Goal: Task Accomplishment & Management: Use online tool/utility

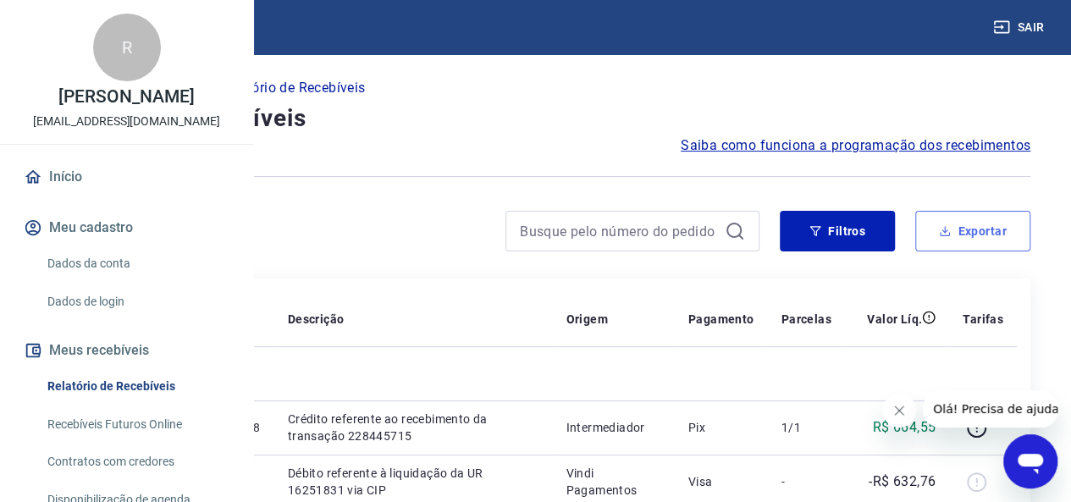
click at [987, 224] on button "Exportar" at bounding box center [972, 231] width 115 height 41
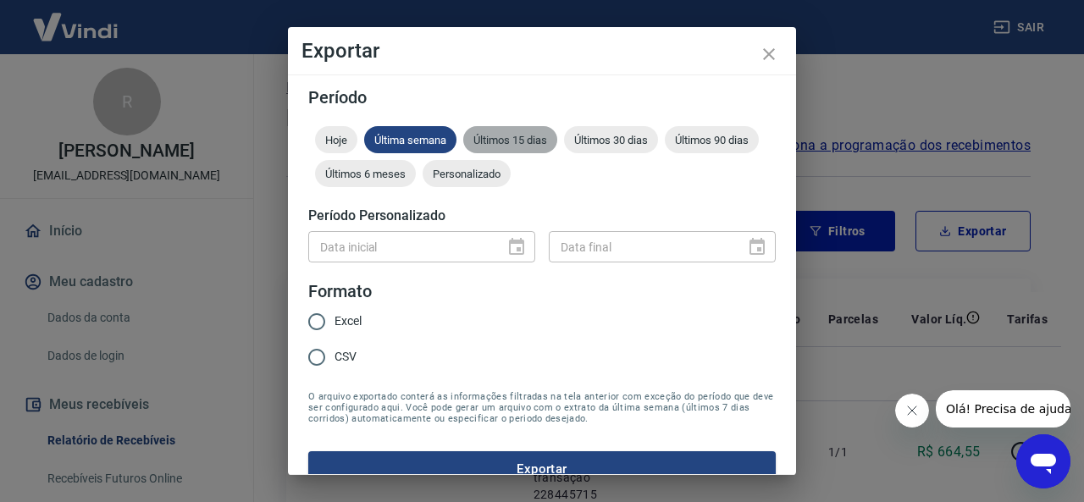
click at [499, 145] on span "Últimos 15 dias" at bounding box center [510, 140] width 94 height 13
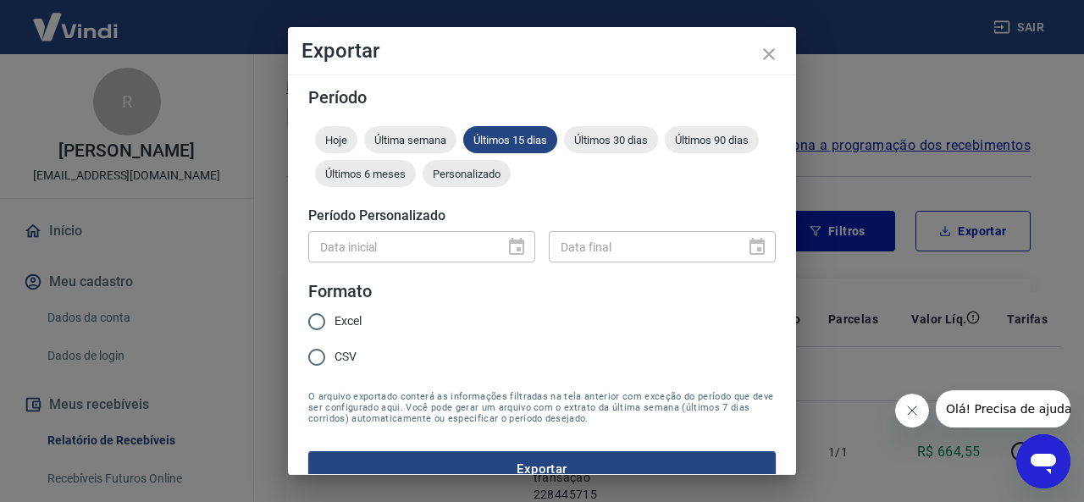
click at [357, 323] on span "Excel" at bounding box center [348, 321] width 27 height 18
click at [335, 323] on input "Excel" at bounding box center [317, 322] width 36 height 36
radio input "true"
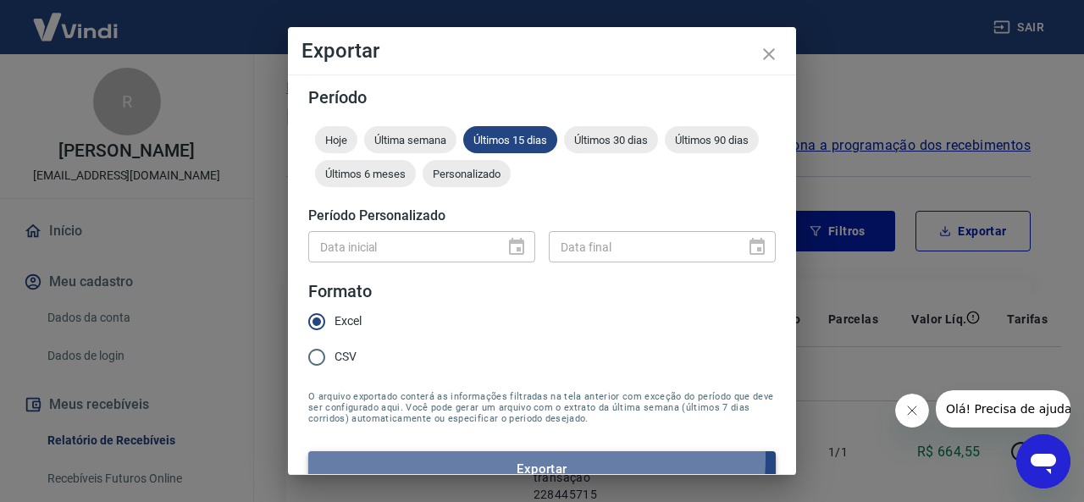
click at [498, 458] on button "Exportar" at bounding box center [541, 469] width 467 height 36
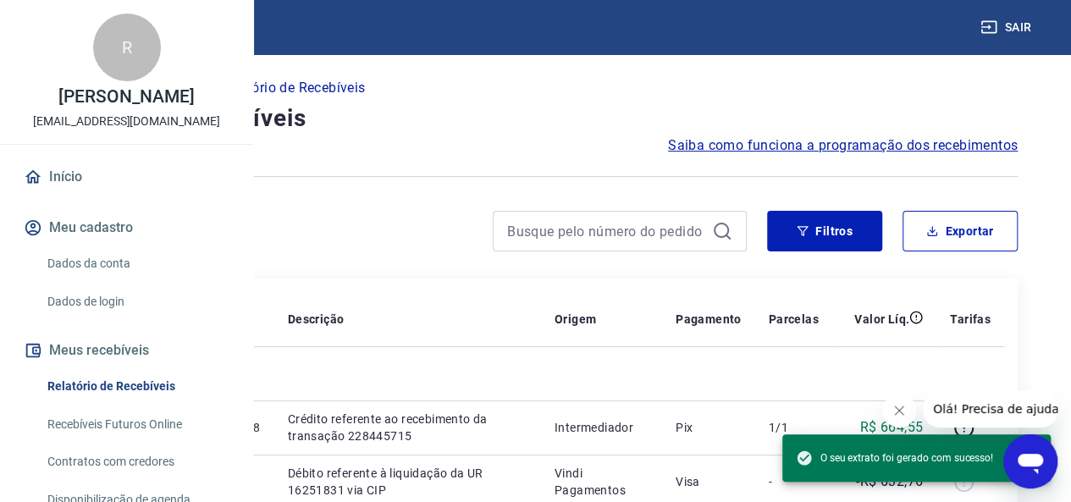
click at [911, 407] on button "Fechar mensagem da empresa" at bounding box center [899, 411] width 34 height 34
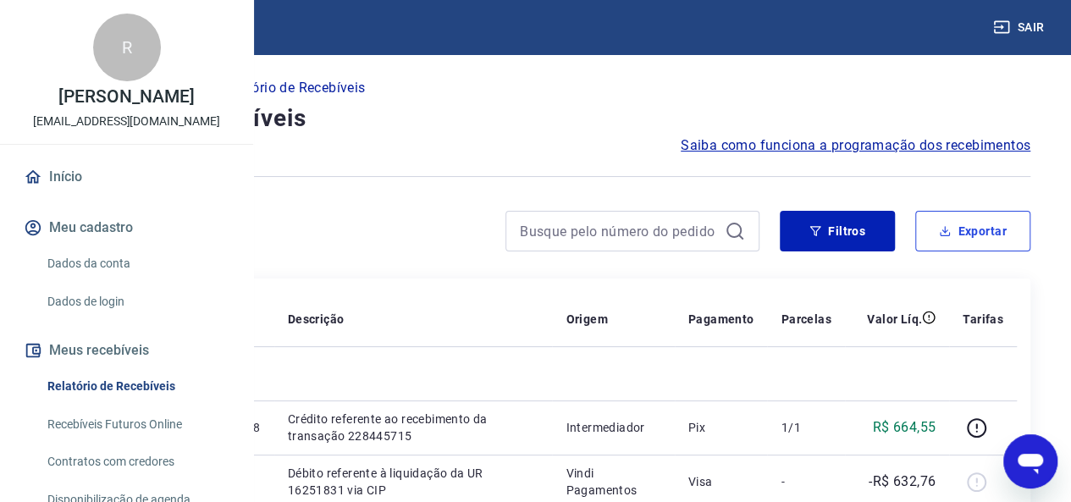
click at [972, 227] on button "Exportar" at bounding box center [972, 231] width 115 height 41
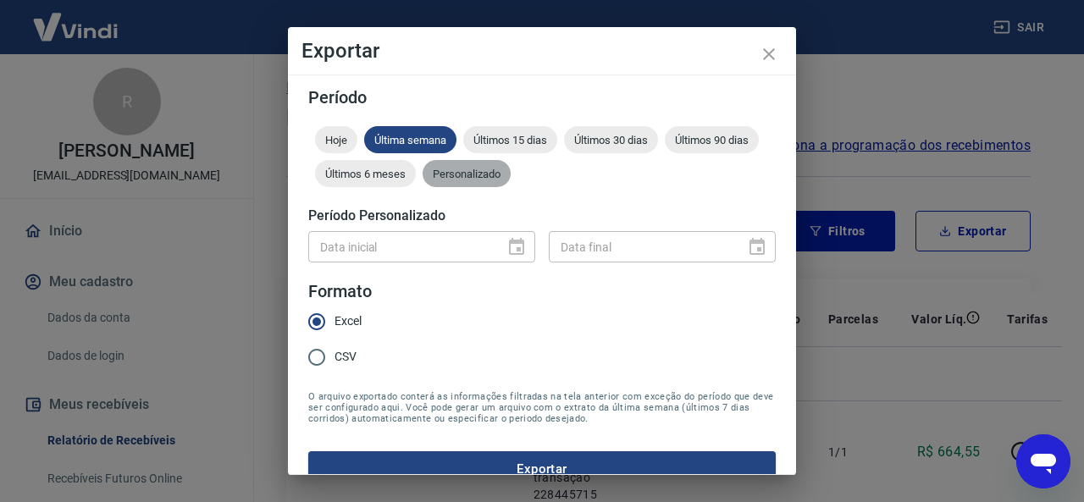
click at [511, 172] on span "Personalizado" at bounding box center [467, 174] width 88 height 13
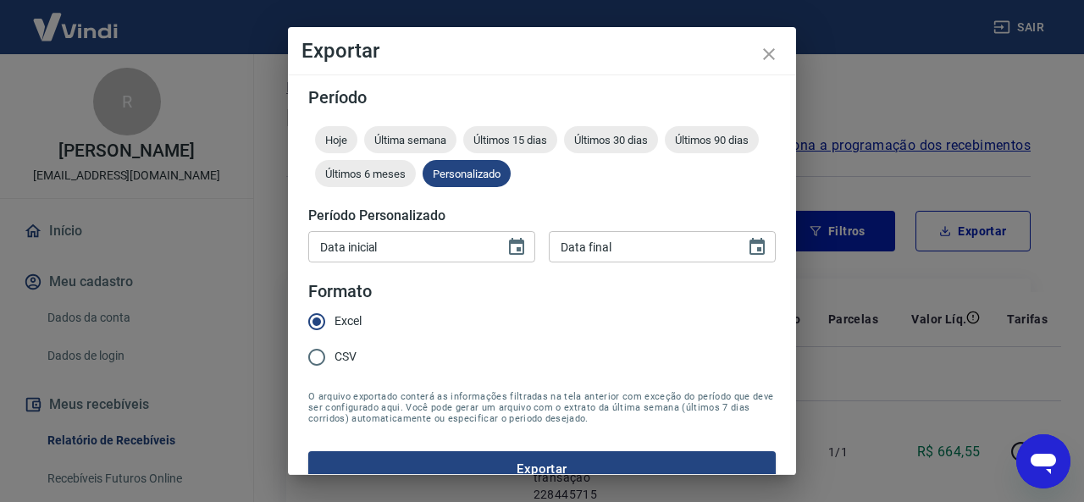
click at [307, 265] on div "Período Hoje Última semana Últimos 15 dias Últimos 30 dias Últimos 90 dias Últi…" at bounding box center [542, 275] width 508 height 401
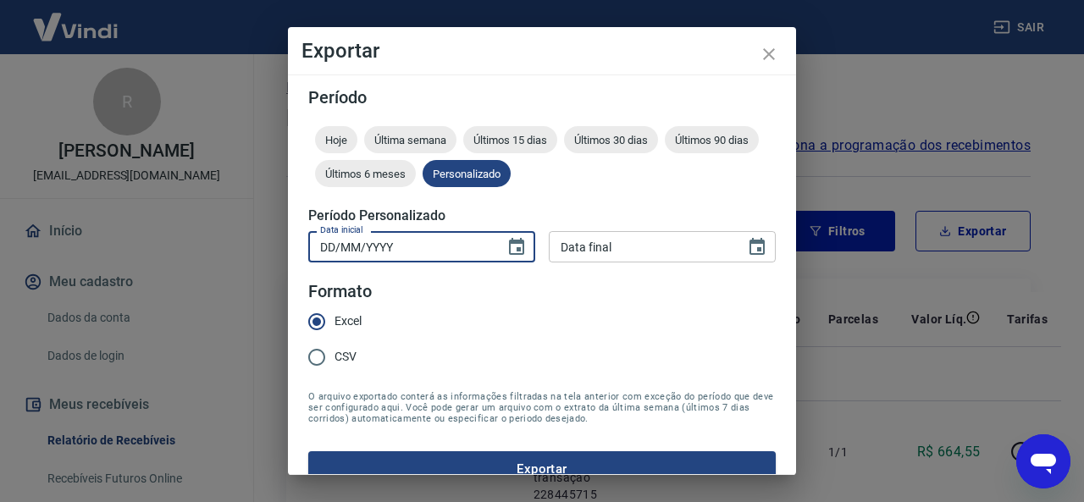
click at [366, 255] on input "DD/MM/YYYY" at bounding box center [400, 246] width 185 height 31
type input "[DATE]"
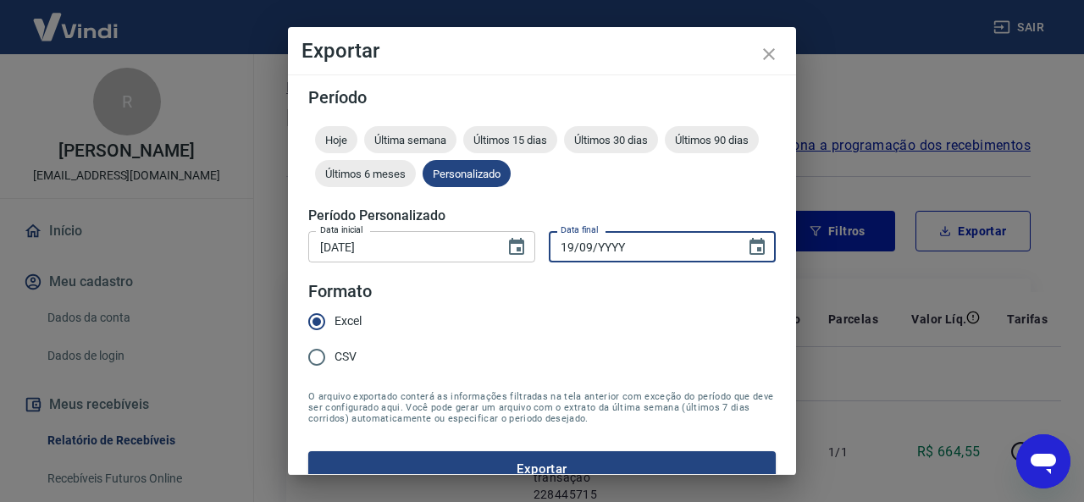
click at [561, 251] on input "19/09/YYYY" at bounding box center [641, 246] width 185 height 31
type input "[DATE]"
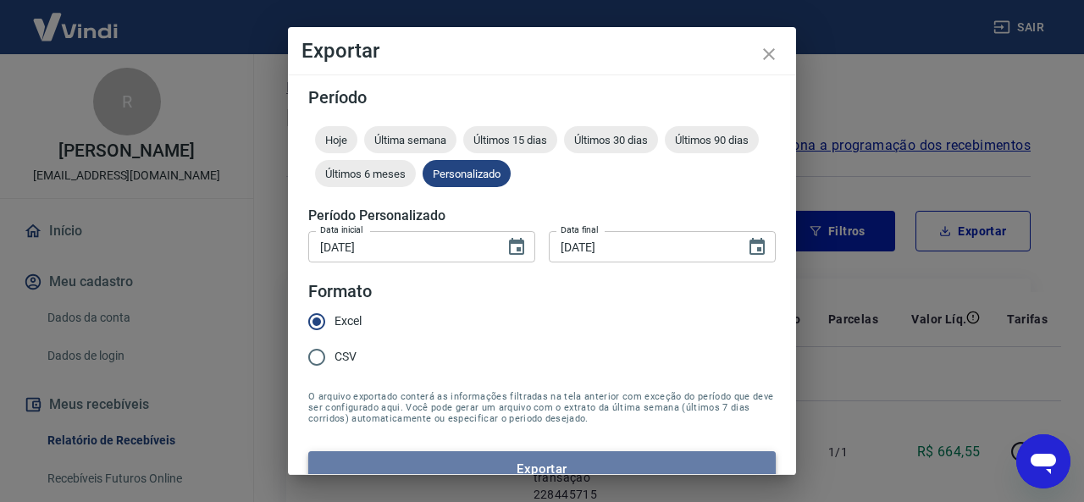
click at [614, 462] on button "Exportar" at bounding box center [541, 469] width 467 height 36
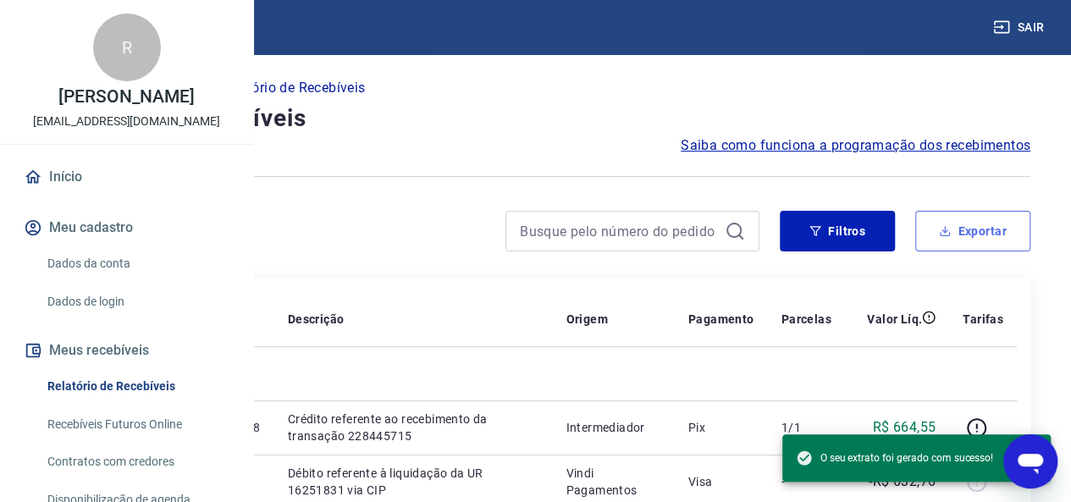
click at [999, 242] on button "Exportar" at bounding box center [972, 231] width 115 height 41
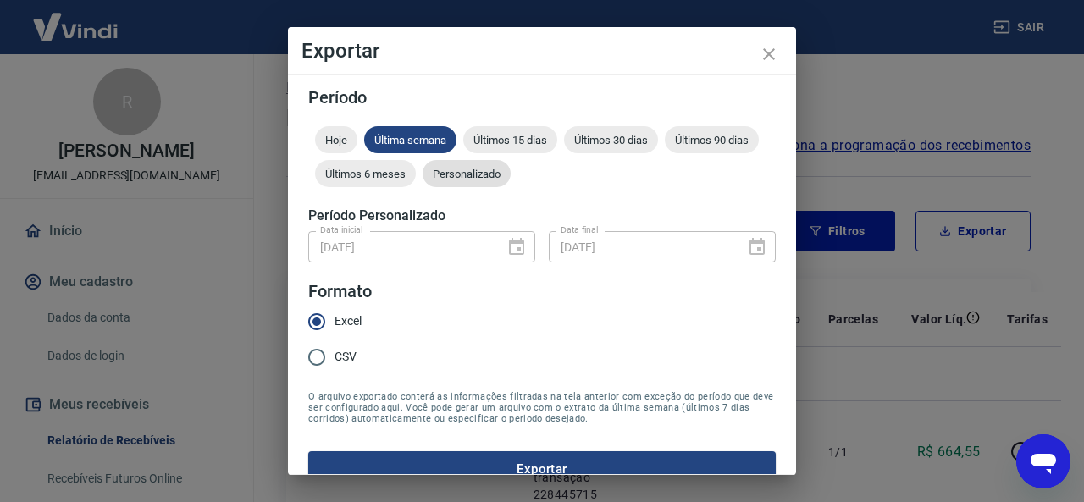
click at [511, 184] on div "Personalizado" at bounding box center [467, 173] width 88 height 27
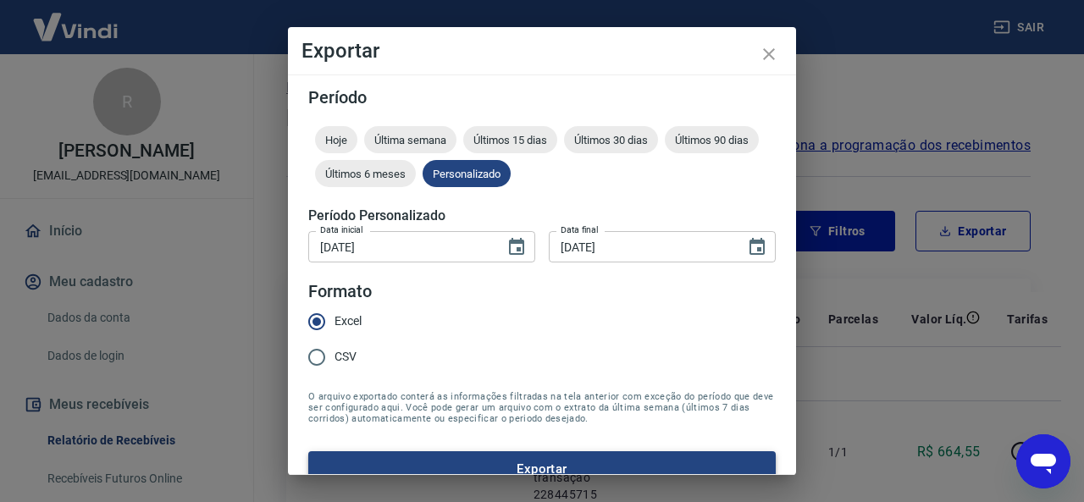
click at [483, 467] on button "Exportar" at bounding box center [541, 469] width 467 height 36
